Goal: Information Seeking & Learning: Learn about a topic

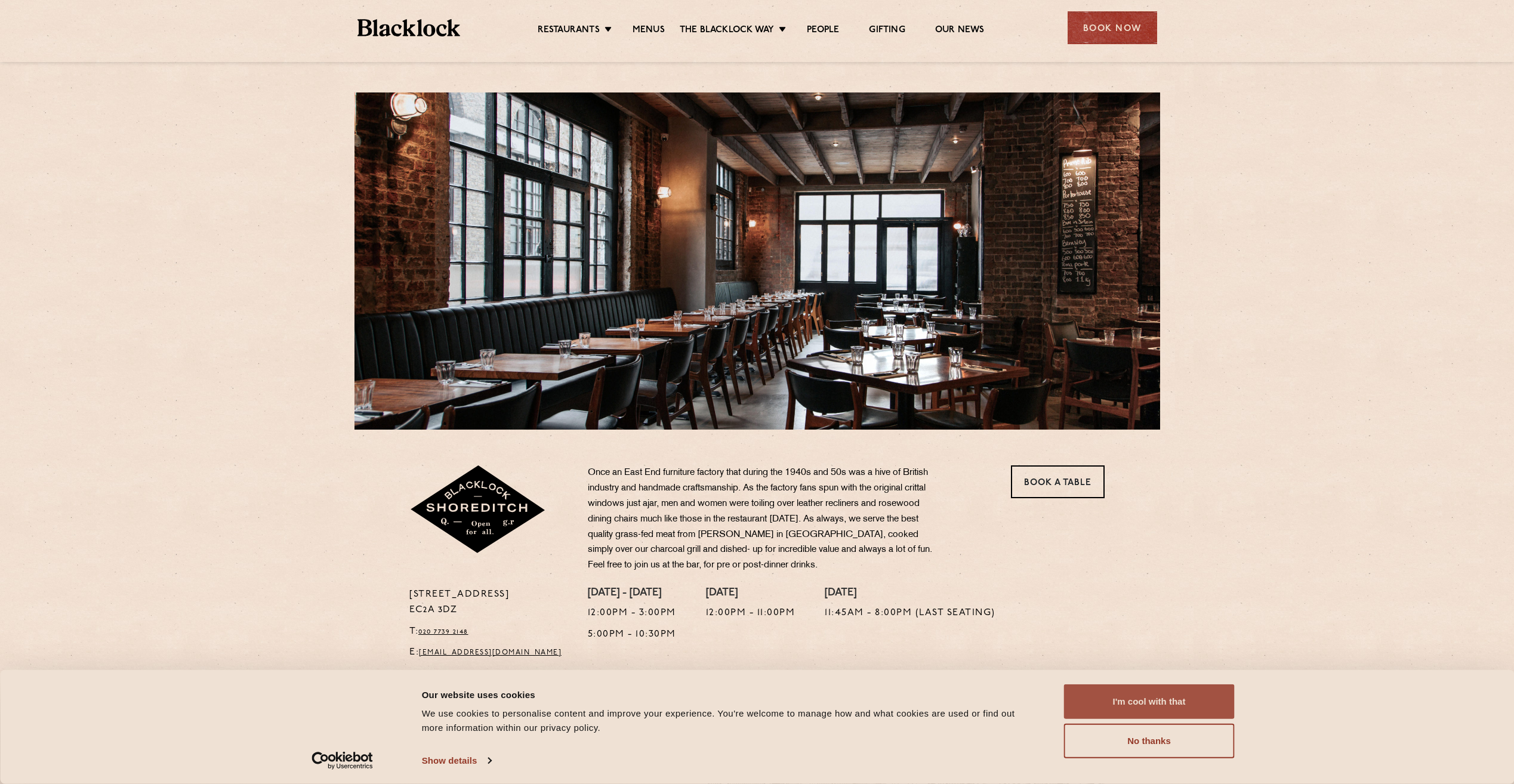
click at [1156, 690] on button "I'm cool with that" at bounding box center [1149, 701] width 171 height 35
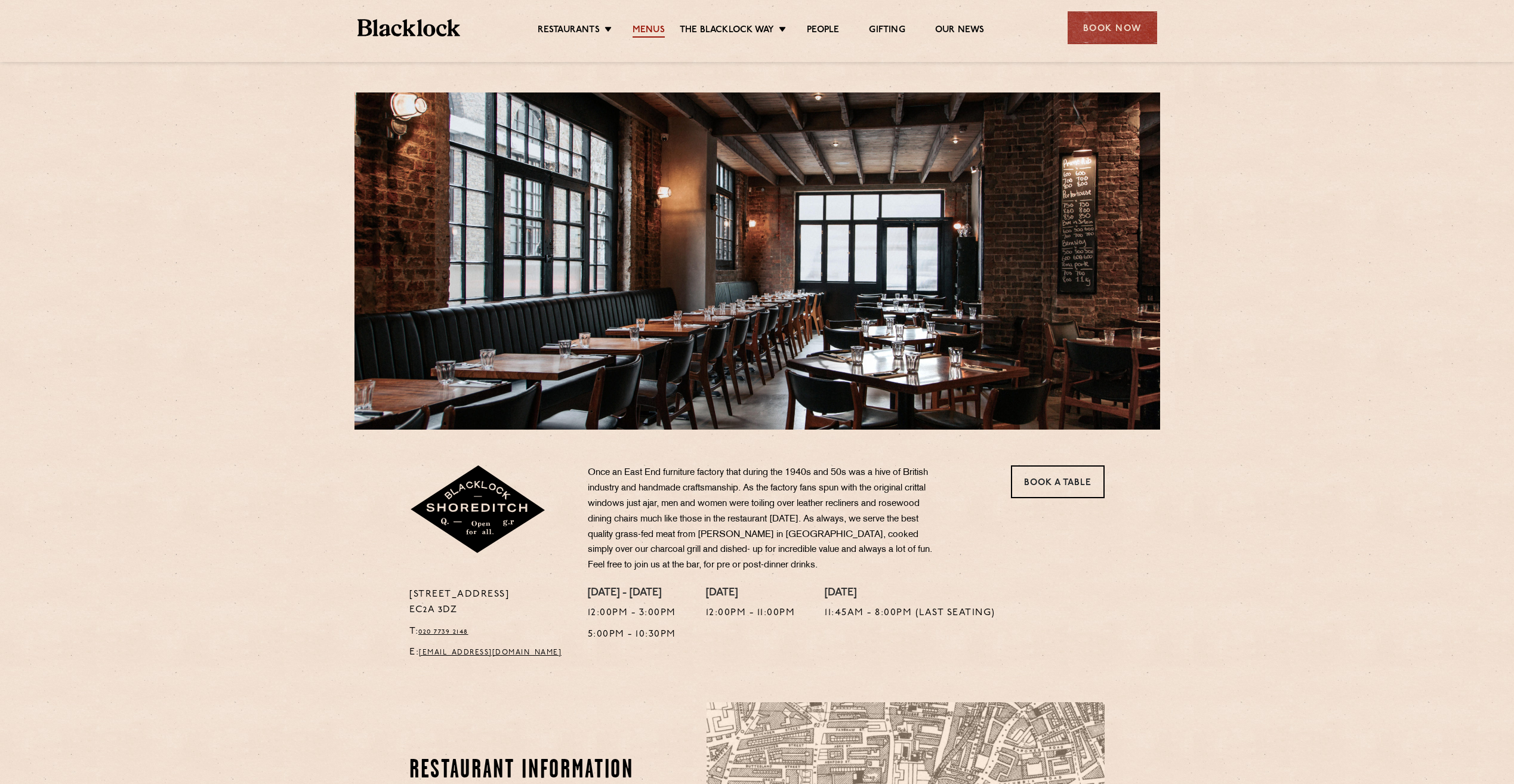
click at [654, 30] on link "Menus" at bounding box center [648, 31] width 32 height 13
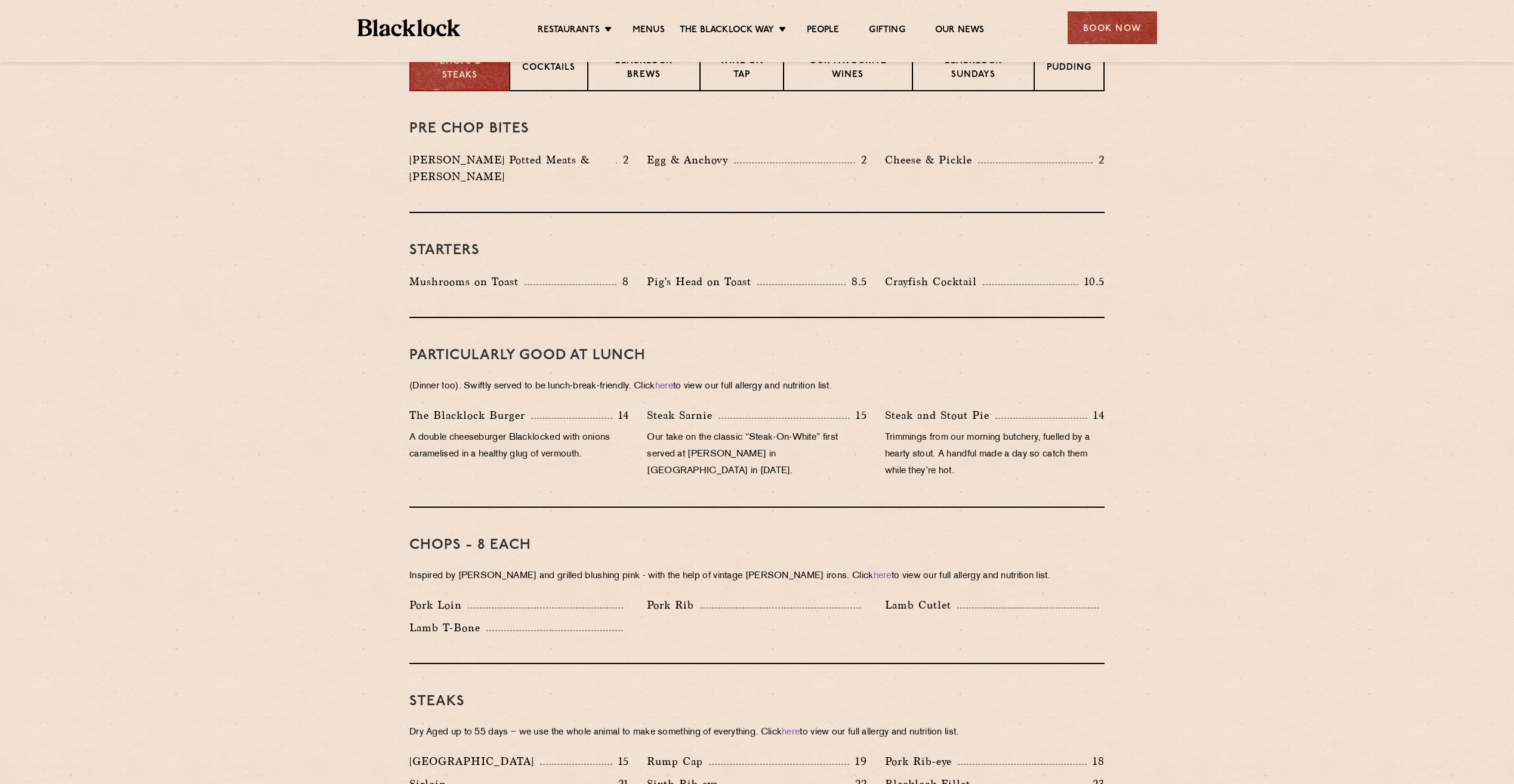
scroll to position [537, 0]
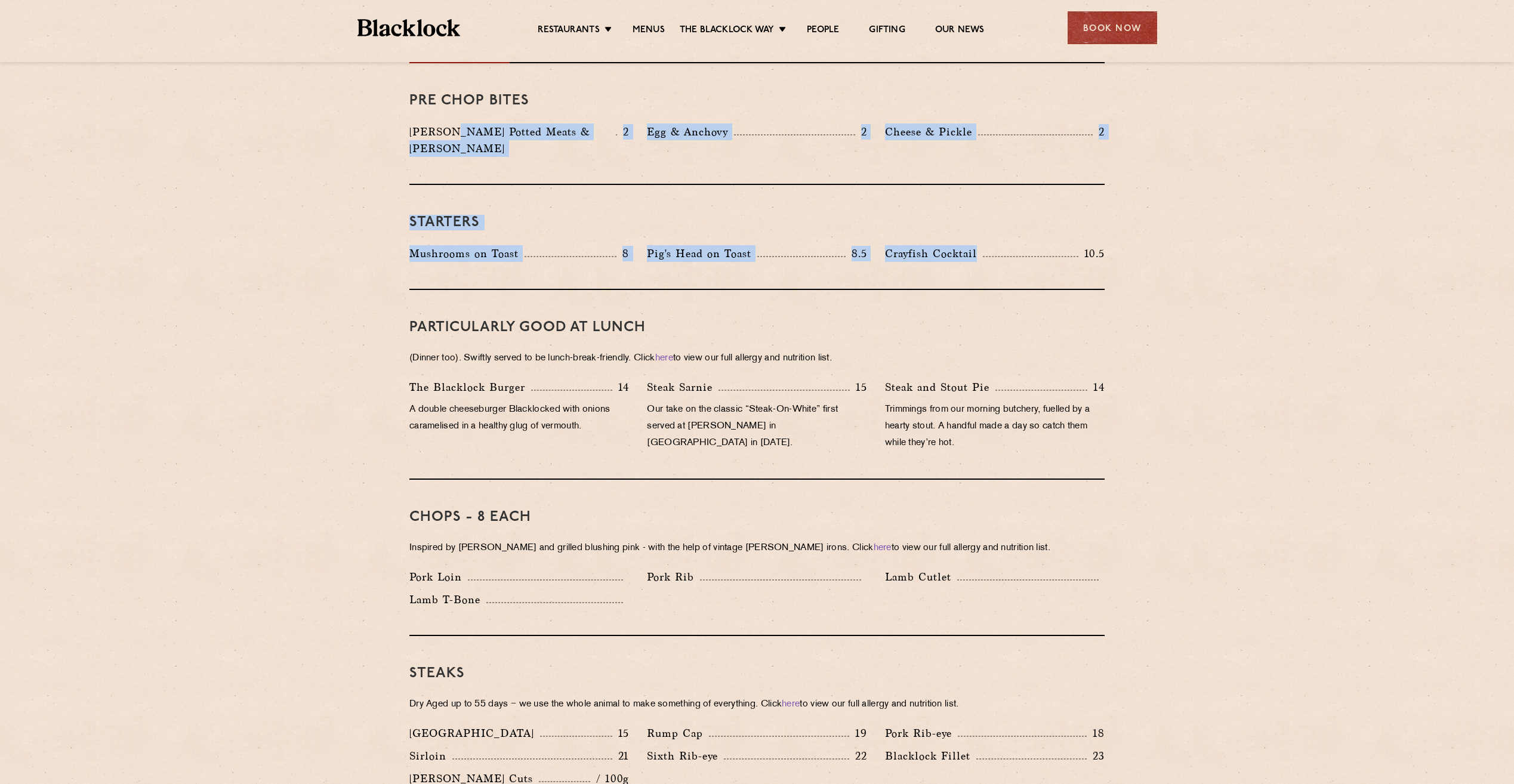
drag, startPoint x: 451, startPoint y: 132, endPoint x: 1062, endPoint y: 238, distance: 620.1
click at [1062, 245] on div "Crayfish Cocktail 10.5" at bounding box center [994, 253] width 219 height 16
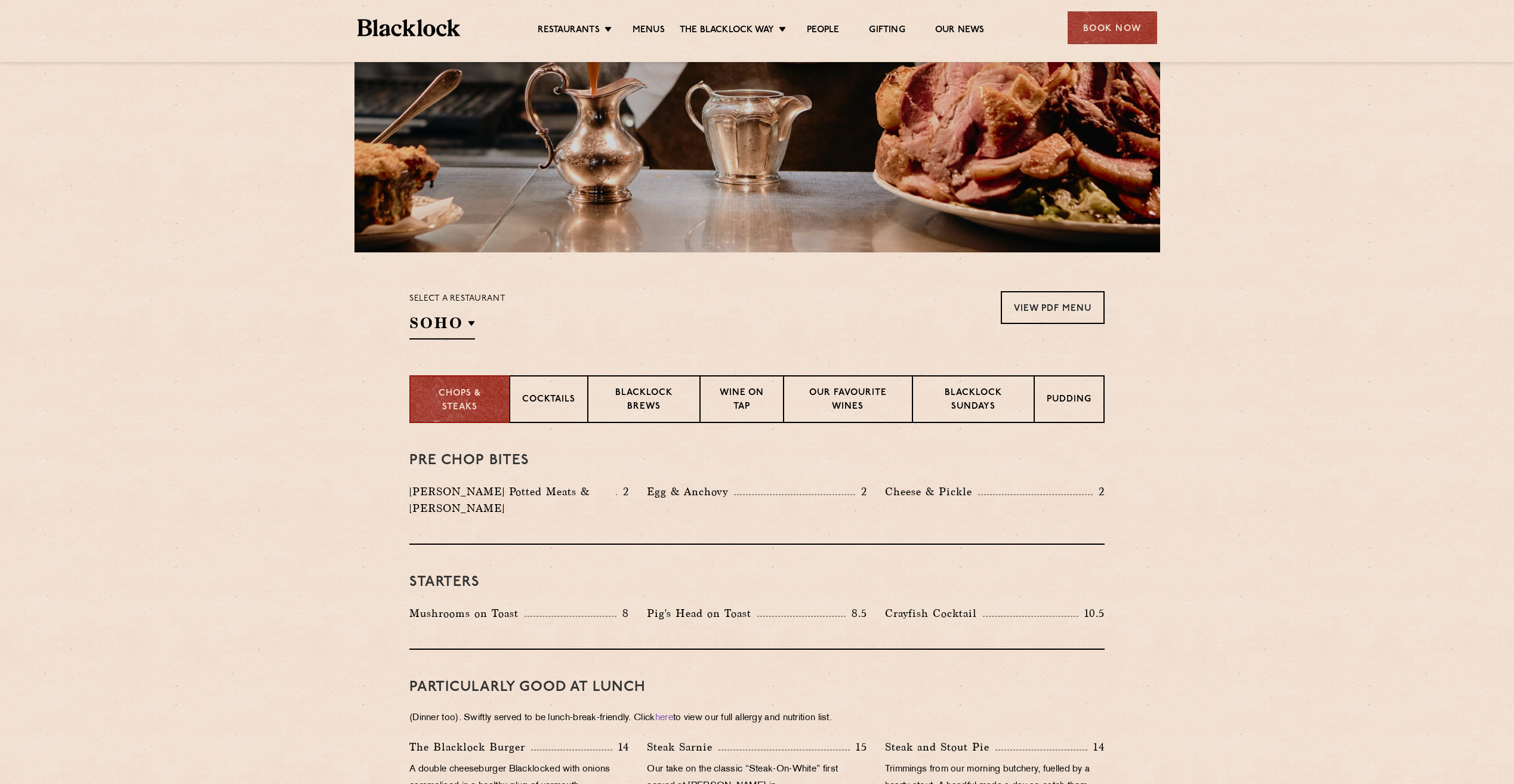
scroll to position [0, 0]
